Goal: Entertainment & Leisure: Browse casually

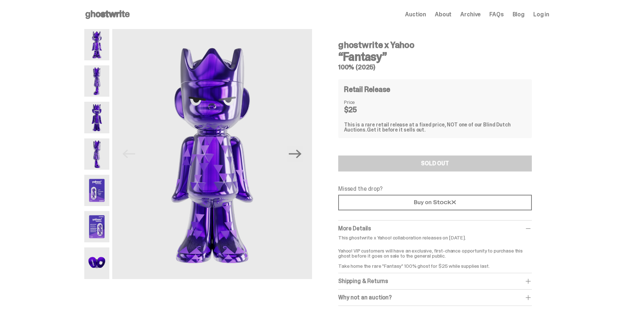
click at [100, 186] on img at bounding box center [96, 190] width 25 height 31
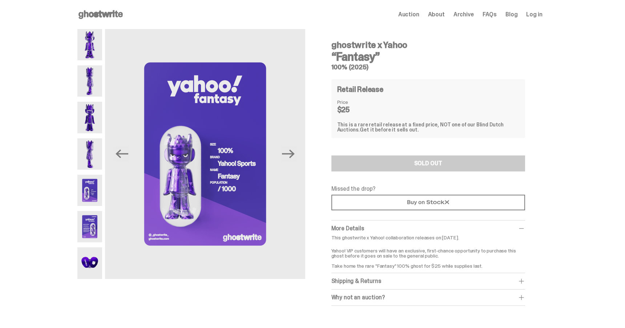
click at [95, 270] on img at bounding box center [89, 262] width 25 height 31
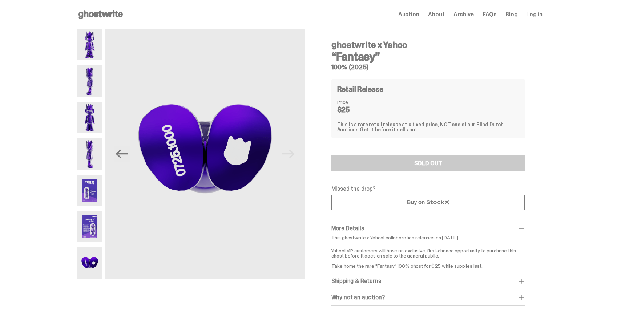
click at [94, 190] on img at bounding box center [89, 190] width 25 height 31
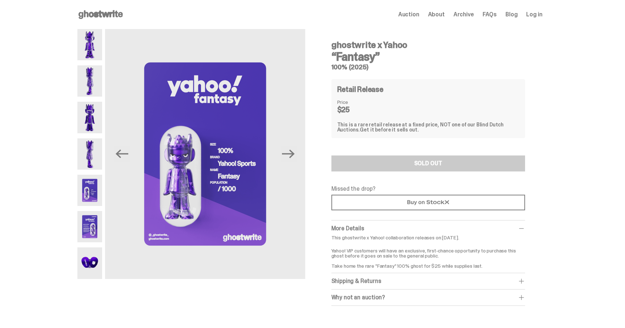
drag, startPoint x: 88, startPoint y: 224, endPoint x: 89, endPoint y: 218, distance: 5.9
click at [88, 224] on img at bounding box center [89, 226] width 25 height 31
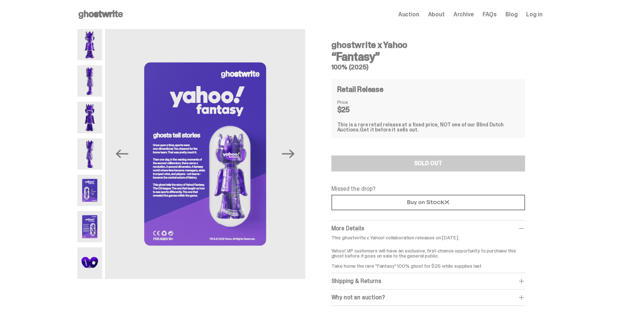
click at [86, 194] on img at bounding box center [89, 190] width 25 height 31
